Goal: Check status: Check status

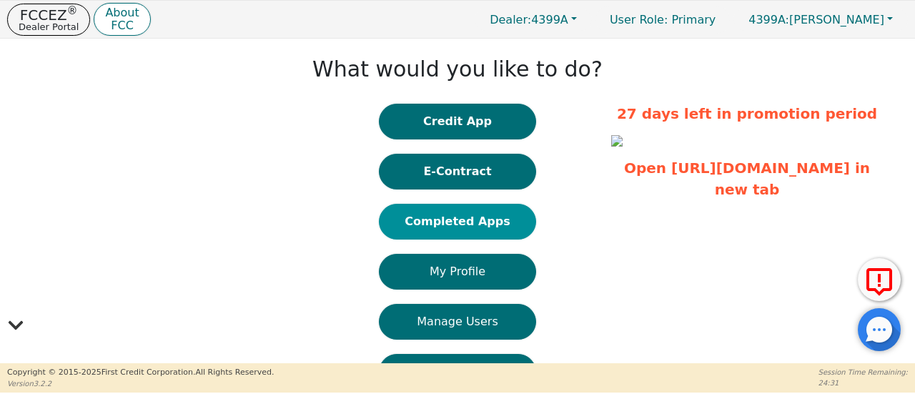
click at [461, 217] on button "Completed Apps" at bounding box center [457, 222] width 157 height 36
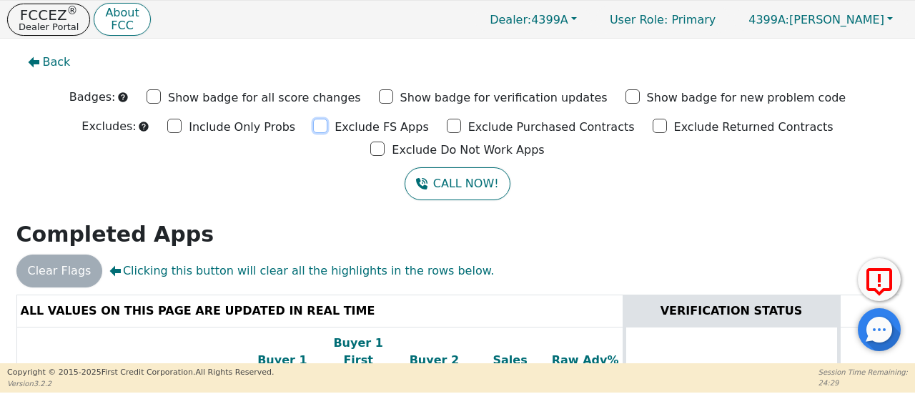
click at [313, 127] on input "Exclude FS Apps" at bounding box center [320, 126] width 14 height 14
checkbox input "true"
click at [447, 127] on input "Exclude Purchased Contracts" at bounding box center [454, 126] width 14 height 14
checkbox input "true"
click at [653, 126] on input "Exclude Returned Contracts" at bounding box center [660, 126] width 14 height 14
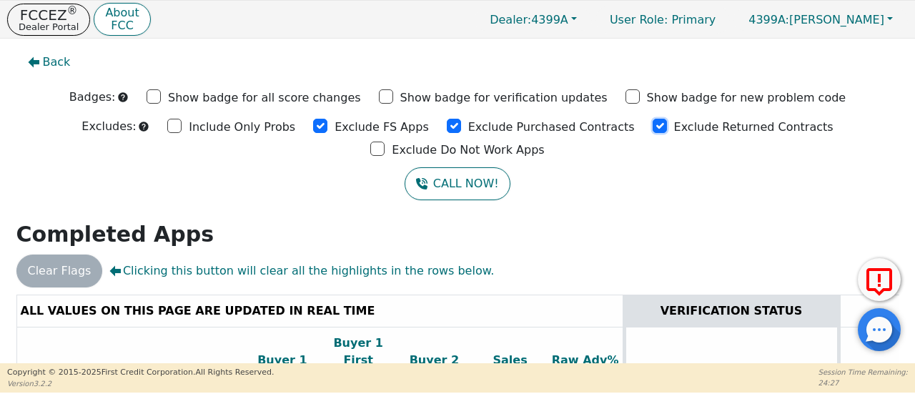
checkbox input "true"
click at [385, 142] on input "Exclude Do Not Work Apps" at bounding box center [377, 149] width 14 height 14
checkbox input "true"
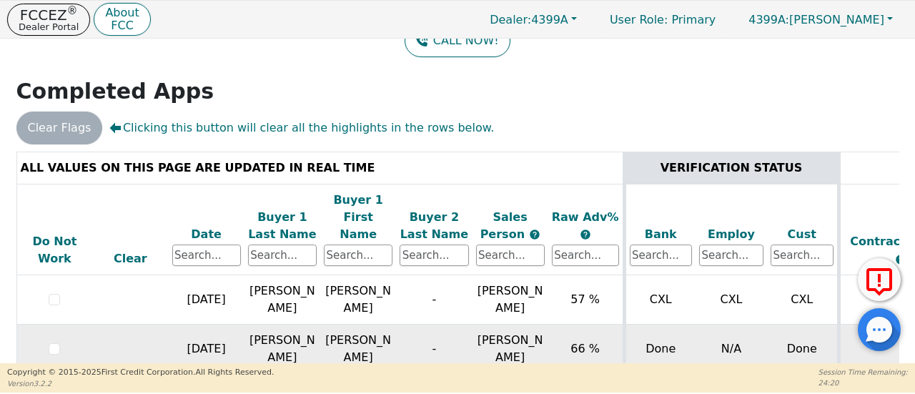
scroll to position [72, 0]
